Goal: Task Accomplishment & Management: Use online tool/utility

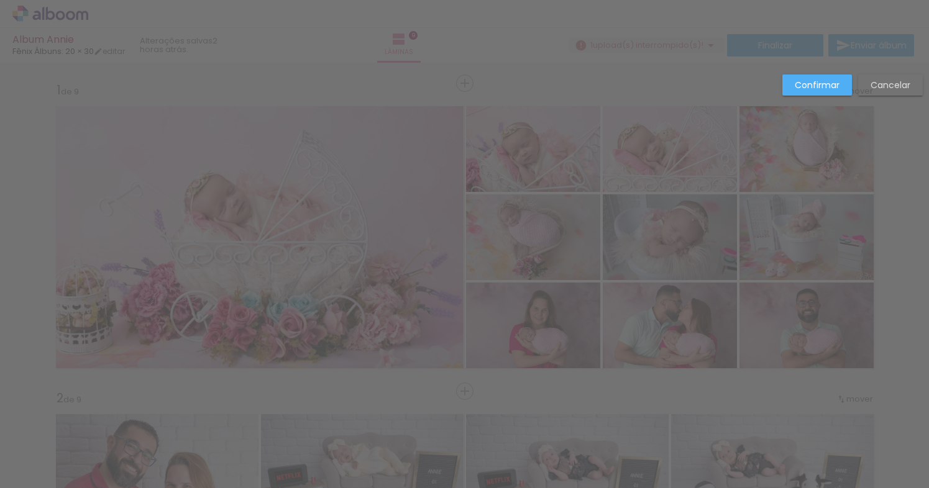
scroll to position [0, 8003]
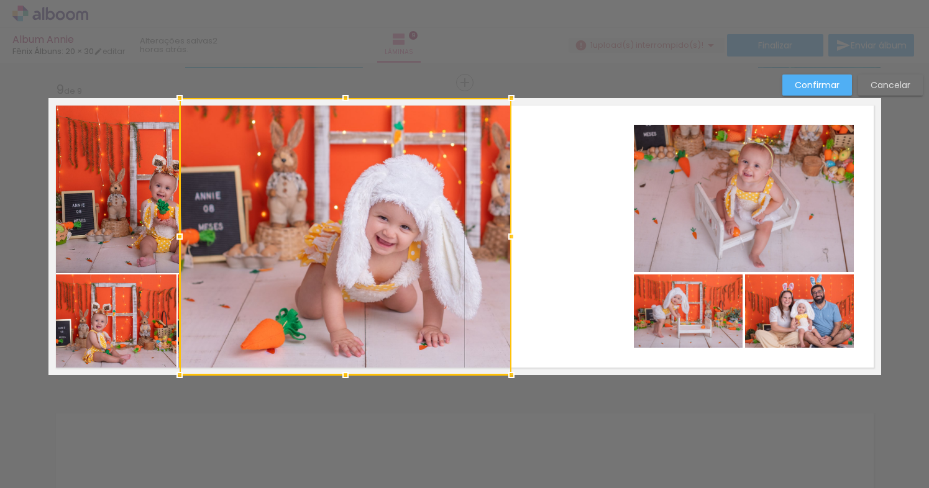
drag, startPoint x: 0, startPoint y: 0, endPoint x: 354, endPoint y: 153, distance: 385.2
click at [354, 153] on div at bounding box center [346, 236] width 332 height 277
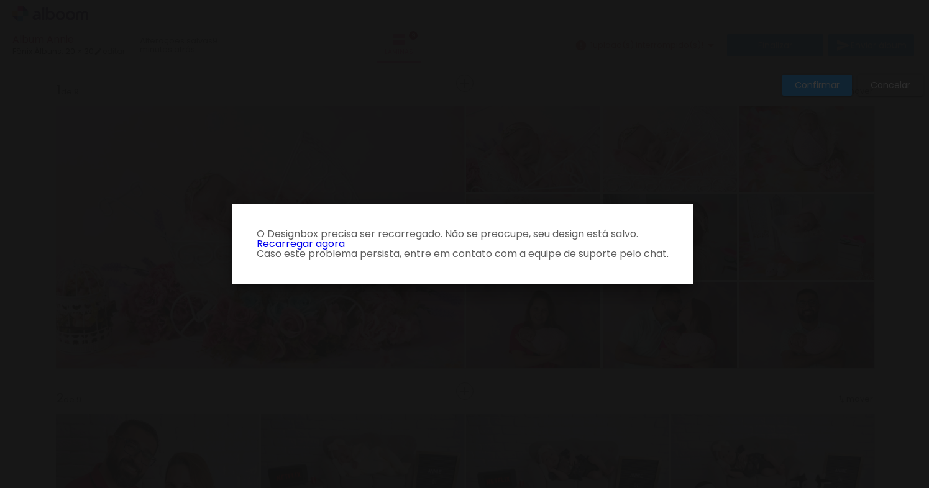
scroll to position [0, 8003]
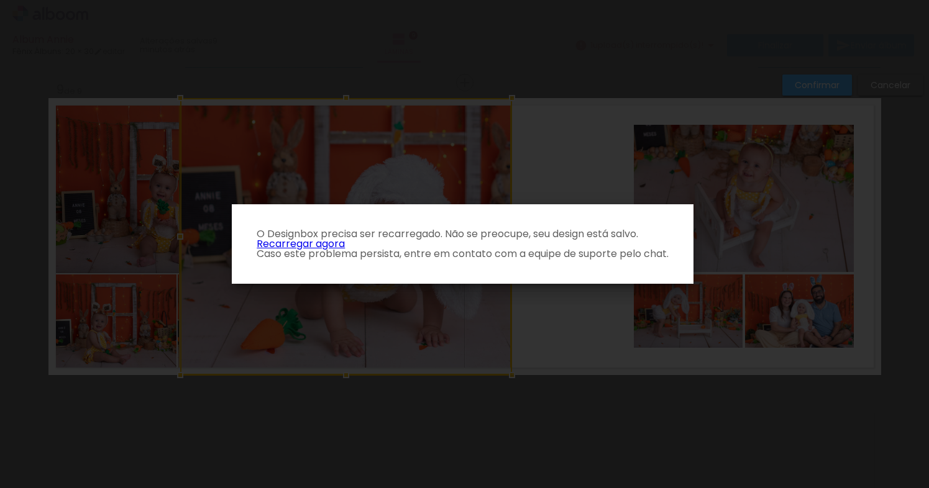
click at [424, 42] on iron-overlay-backdrop at bounding box center [464, 244] width 929 height 488
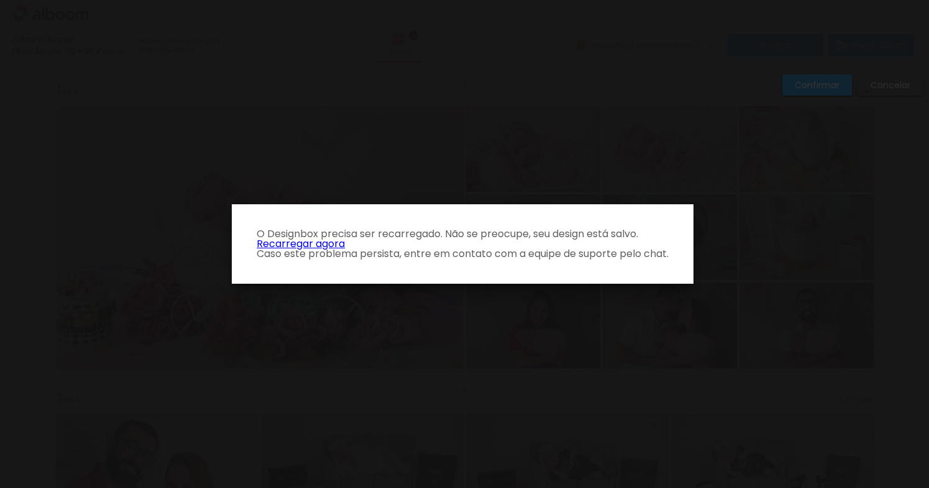
scroll to position [0, 8003]
